Goal: Transaction & Acquisition: Purchase product/service

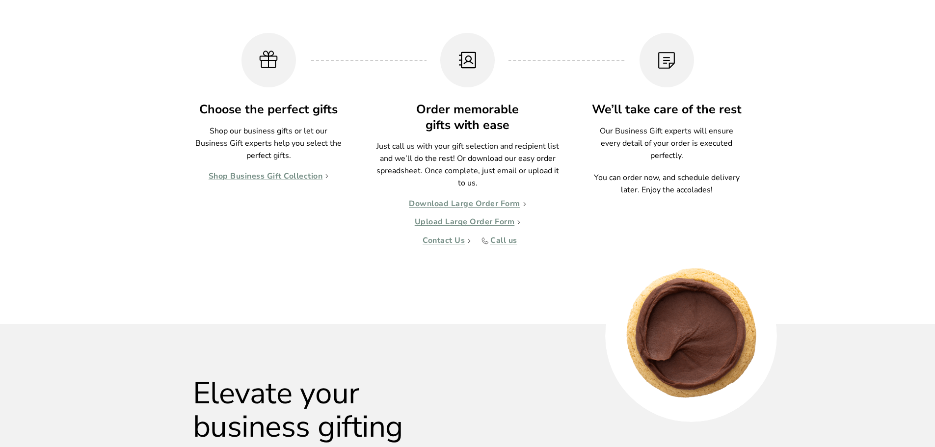
scroll to position [981, 0]
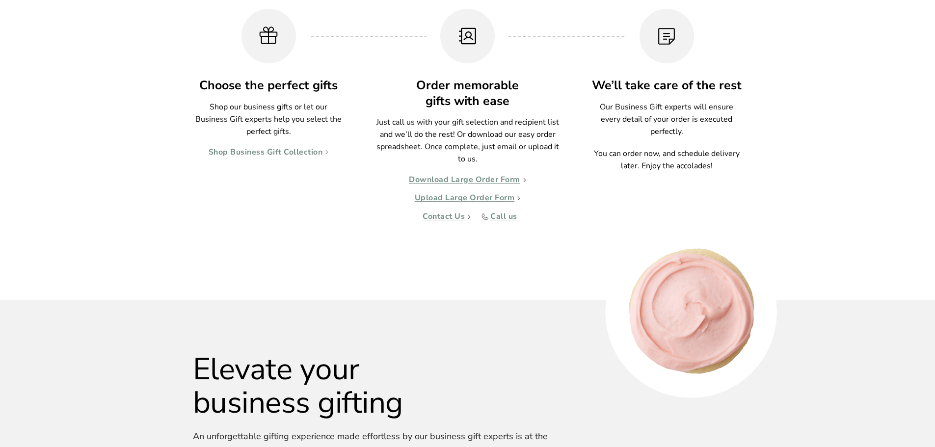
click at [262, 151] on link "Shop Business Gift Collection" at bounding box center [269, 153] width 120 height 10
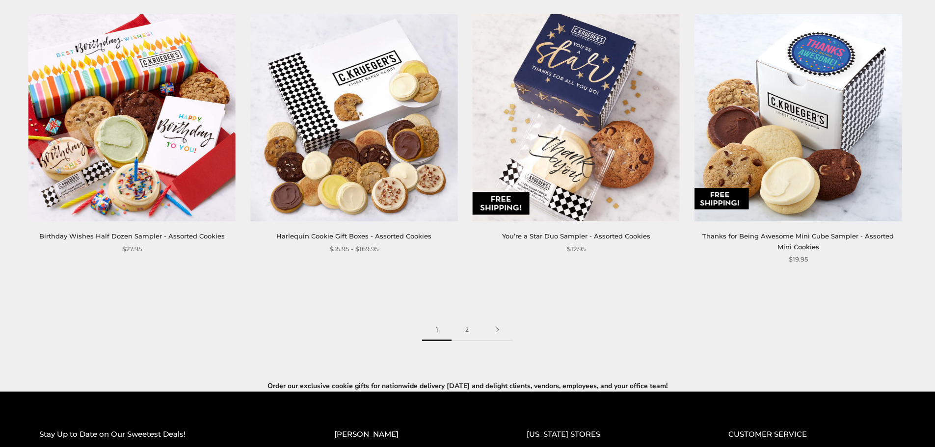
scroll to position [1619, 0]
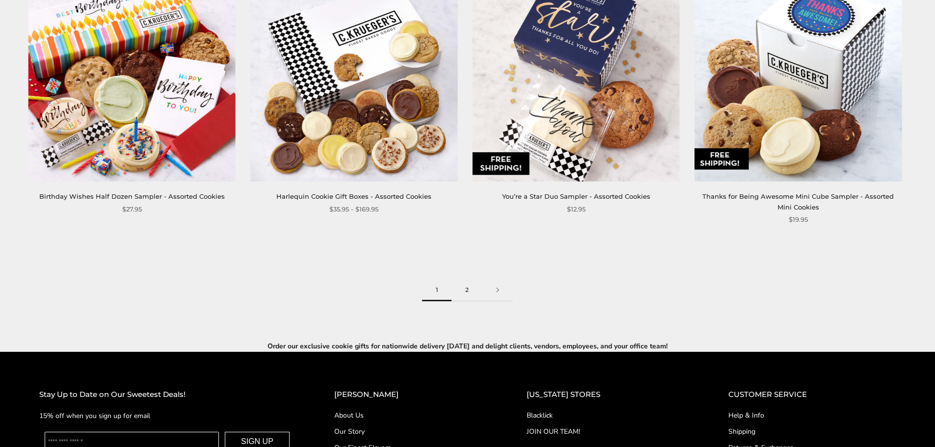
click at [468, 290] on link "2" at bounding box center [466, 290] width 31 height 22
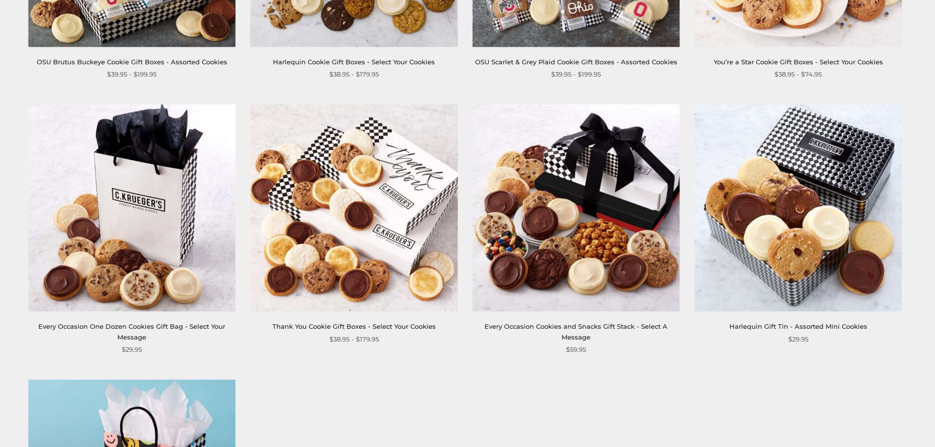
scroll to position [932, 0]
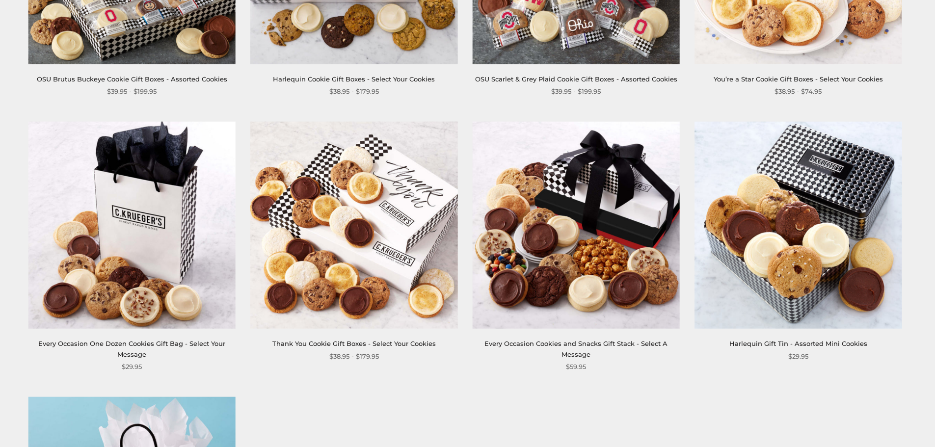
click at [812, 271] on img at bounding box center [797, 225] width 207 height 207
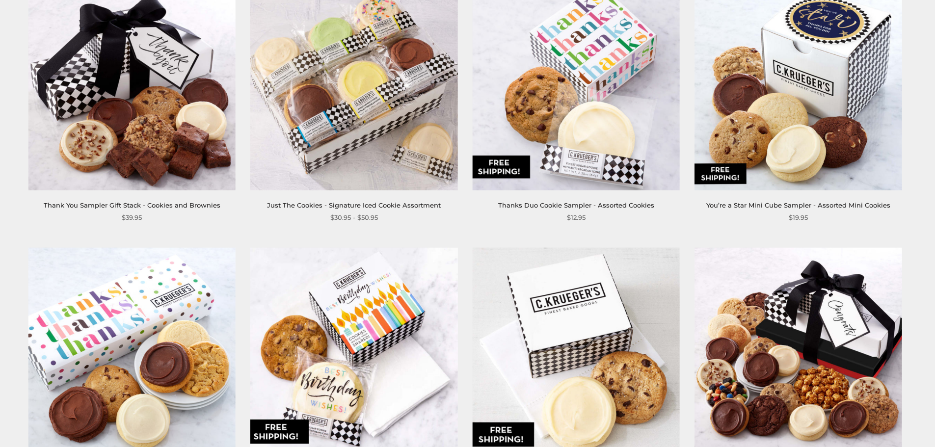
scroll to position [245, 0]
